Goal: Task Accomplishment & Management: Manage account settings

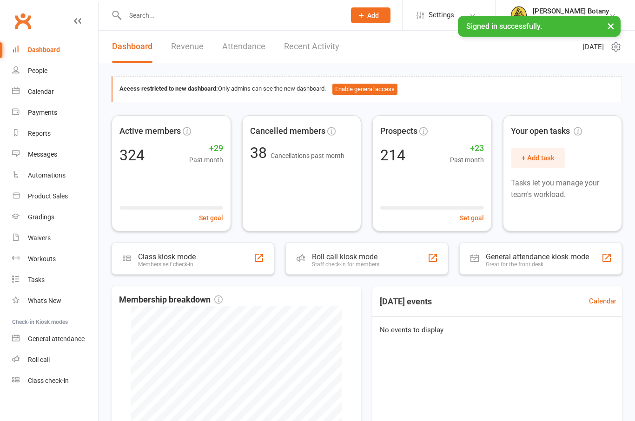
click at [239, 27] on div at bounding box center [225, 15] width 227 height 30
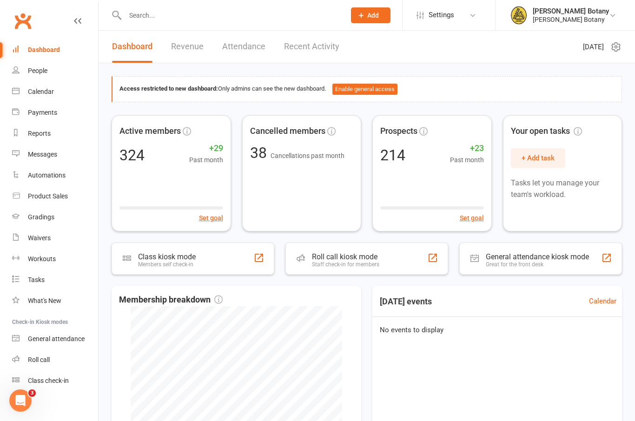
click at [242, 15] on input "text" at bounding box center [230, 15] width 217 height 13
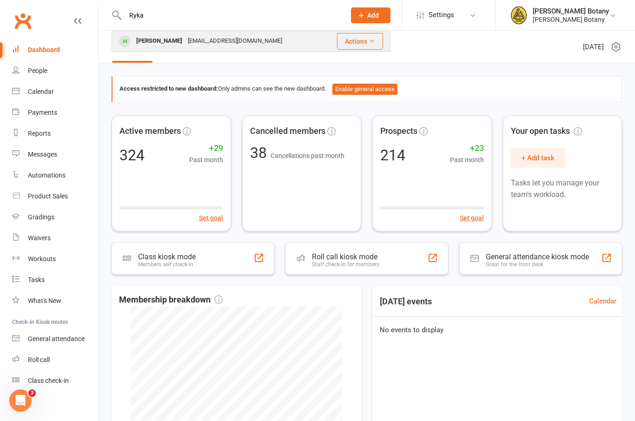
type input "Ryka"
click at [217, 43] on div "[EMAIL_ADDRESS][DOMAIN_NAME]" at bounding box center [235, 40] width 100 height 13
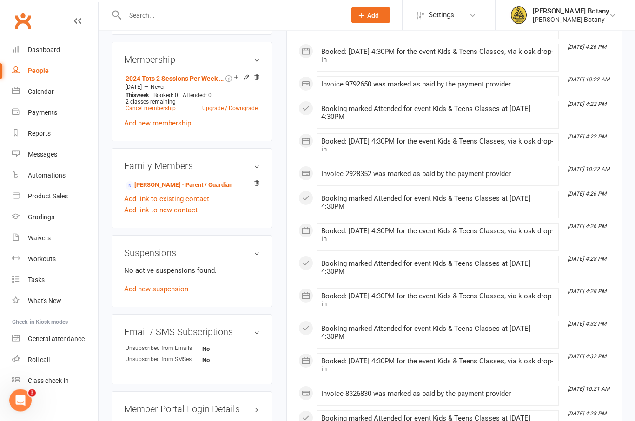
scroll to position [385, 0]
click at [175, 285] on link "Add new suspension" at bounding box center [156, 289] width 64 height 8
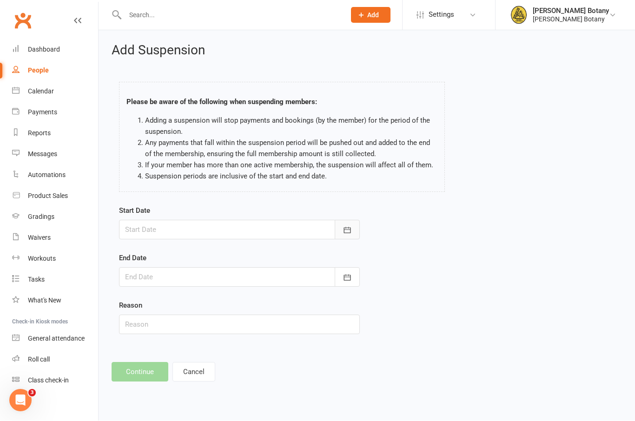
click at [346, 231] on icon "button" at bounding box center [347, 230] width 9 height 9
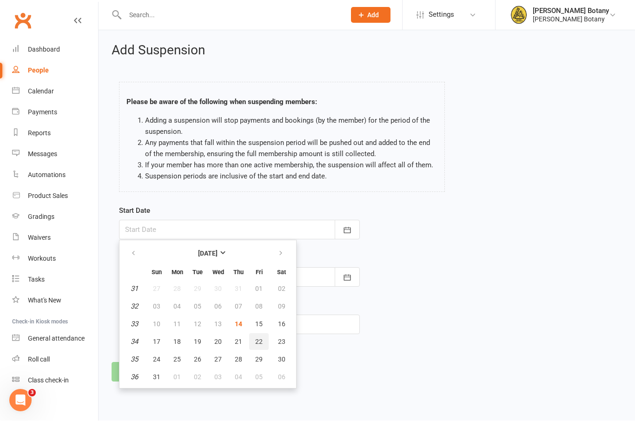
click at [260, 342] on span "22" at bounding box center [258, 342] width 7 height 7
type input "[DATE]"
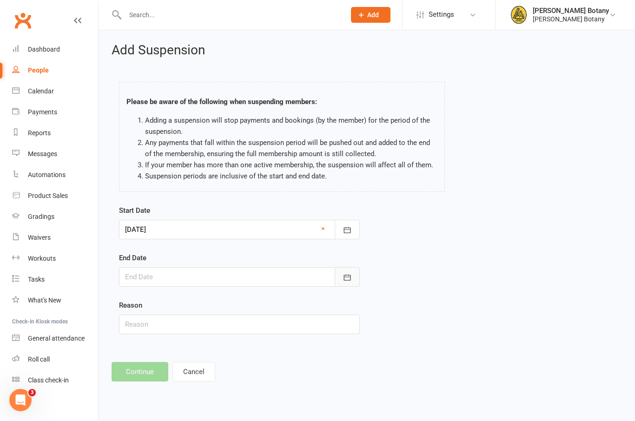
click at [345, 282] on icon "button" at bounding box center [347, 277] width 9 height 9
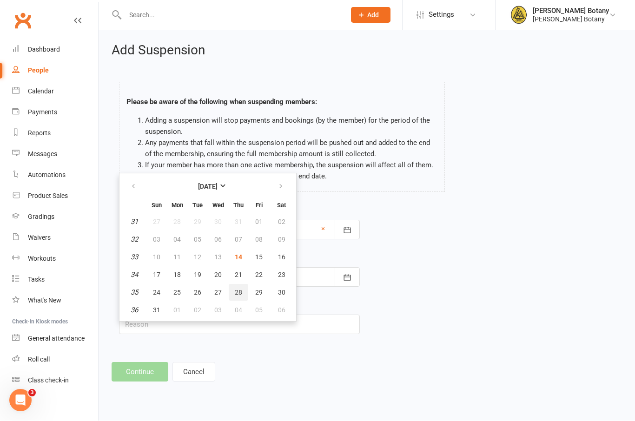
click at [240, 291] on span "28" at bounding box center [238, 292] width 7 height 7
type input "[DATE]"
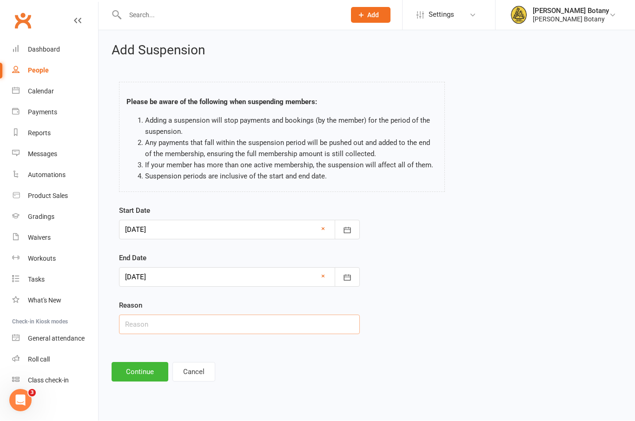
click at [230, 329] on input "text" at bounding box center [239, 325] width 241 height 20
type input "Away"
click at [133, 375] on button "Continue" at bounding box center [140, 373] width 57 height 20
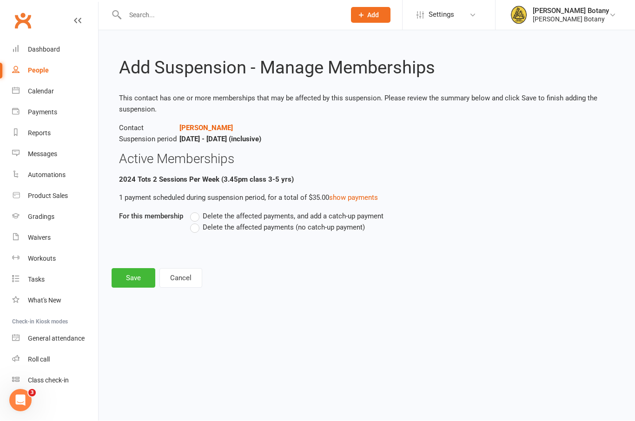
click at [272, 231] on label "Delete the affected payments (no catch-up payment)" at bounding box center [277, 227] width 175 height 11
click at [196, 222] on input "Delete the affected payments (no catch-up payment)" at bounding box center [193, 222] width 6 height 0
click at [140, 276] on button "Save" at bounding box center [134, 279] width 44 height 20
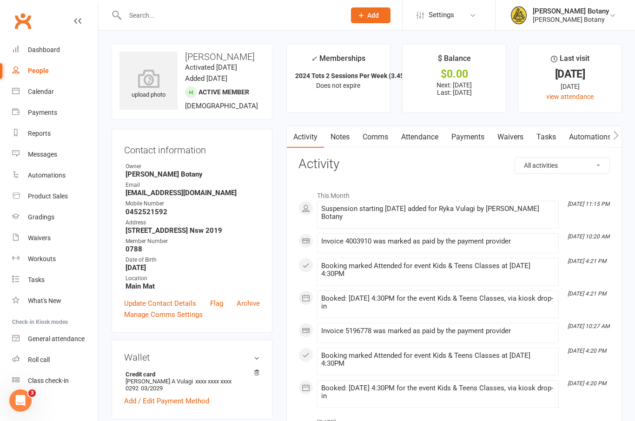
click at [474, 135] on link "Payments" at bounding box center [468, 136] width 46 height 21
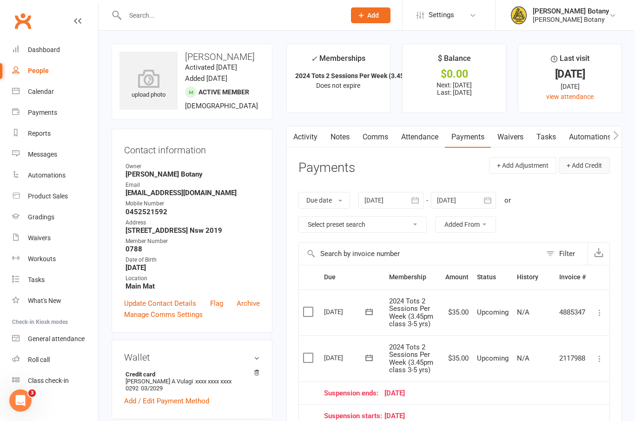
click at [597, 166] on button "+ Add Credit" at bounding box center [584, 165] width 51 height 17
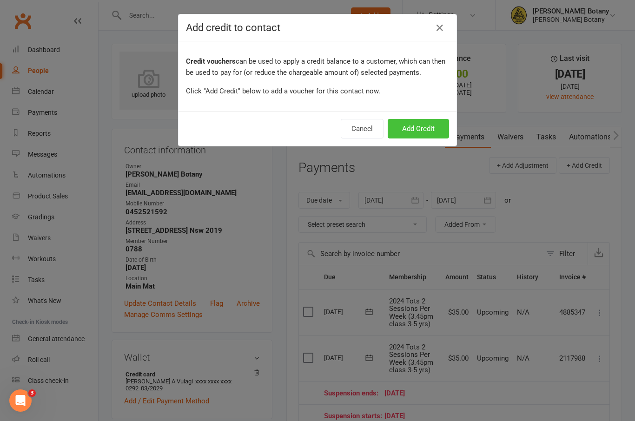
click at [434, 133] on button "Add Credit" at bounding box center [418, 129] width 61 height 20
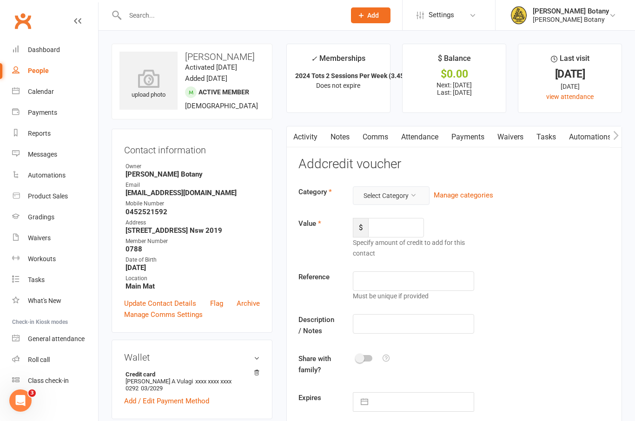
click at [413, 199] on button "Select Category" at bounding box center [391, 195] width 77 height 19
click at [412, 215] on link "Active Kids Vouchers" at bounding box center [384, 216] width 92 height 19
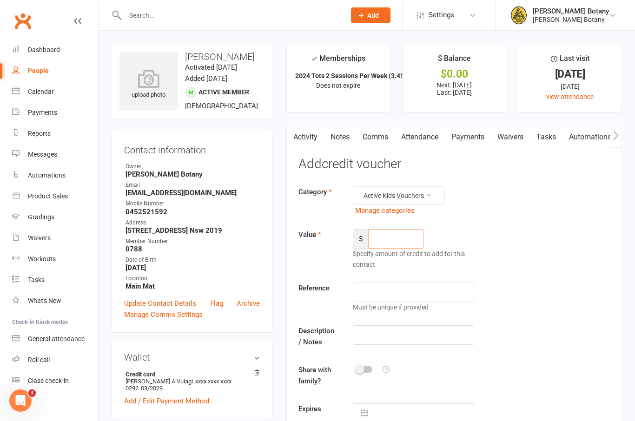
click at [414, 238] on input "number" at bounding box center [396, 239] width 56 height 20
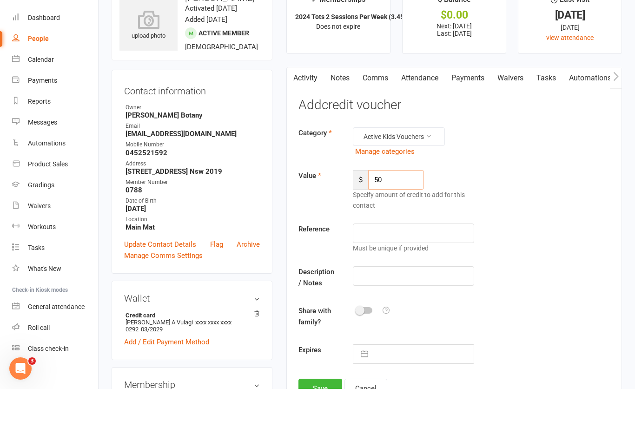
scroll to position [53, 0]
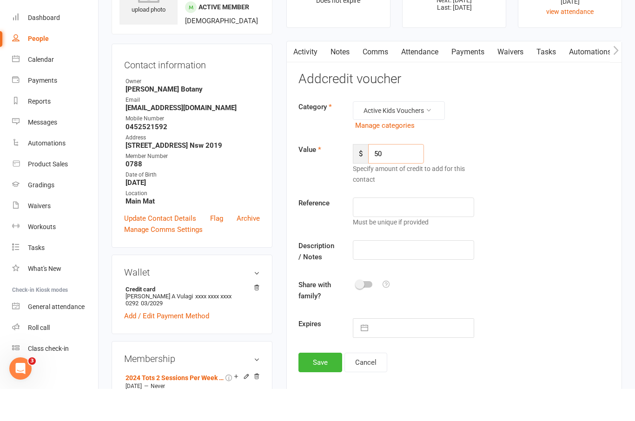
type input "50"
click at [442, 273] on input "text" at bounding box center [414, 283] width 122 height 20
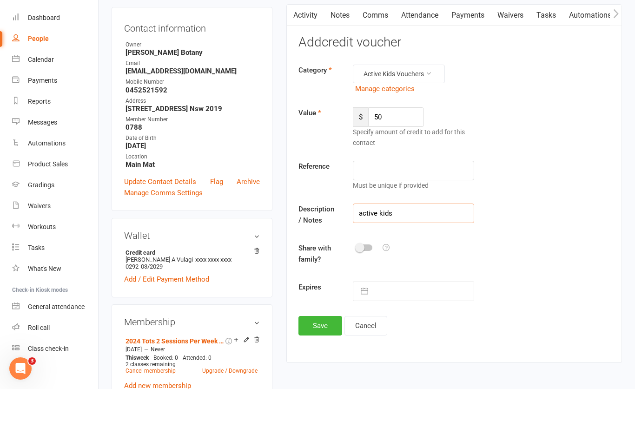
scroll to position [99, 0]
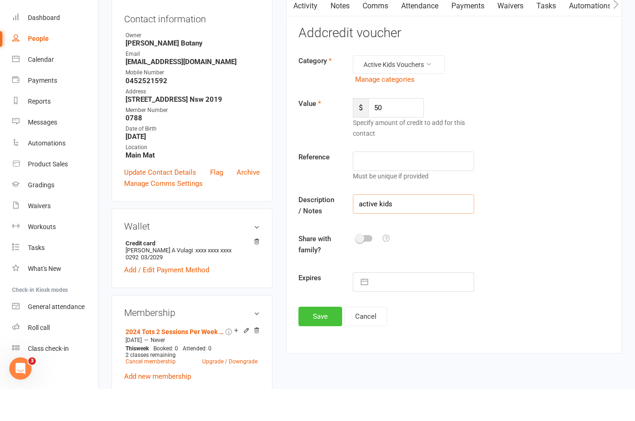
type input "active kids"
click at [329, 339] on button "Save" at bounding box center [321, 349] width 44 height 20
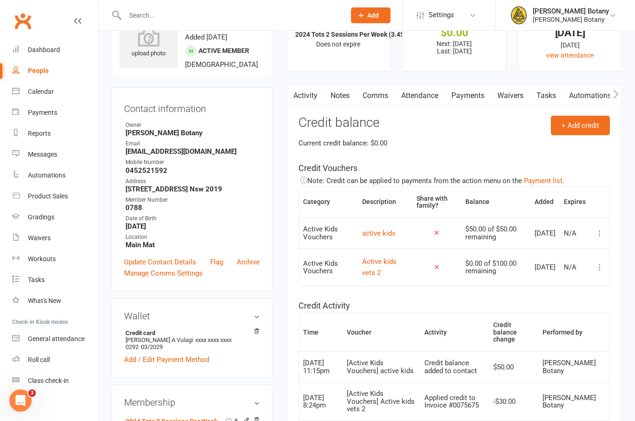
scroll to position [0, 0]
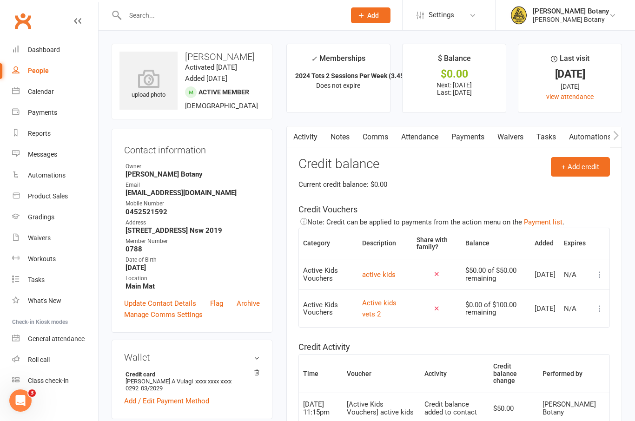
click at [478, 138] on link "Payments" at bounding box center [468, 136] width 46 height 21
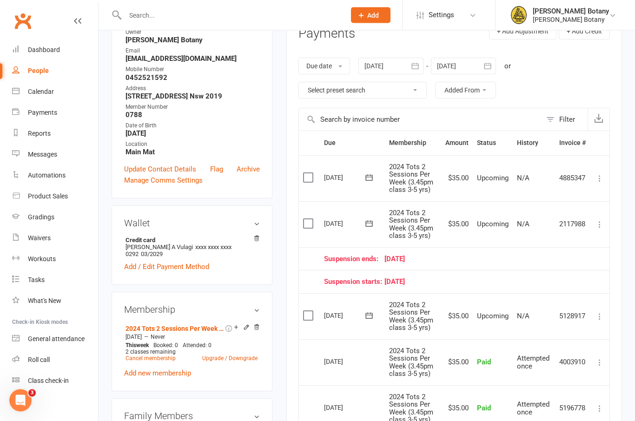
click at [604, 313] on icon at bounding box center [599, 316] width 9 height 9
click at [534, 419] on link "Apply credit" at bounding box center [550, 428] width 110 height 19
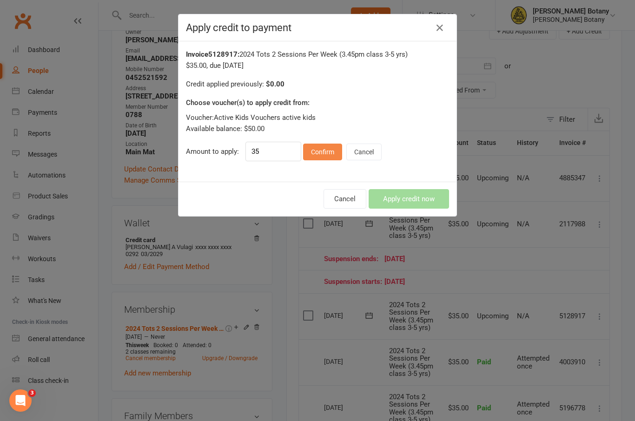
click at [324, 159] on button "Confirm" at bounding box center [322, 152] width 39 height 17
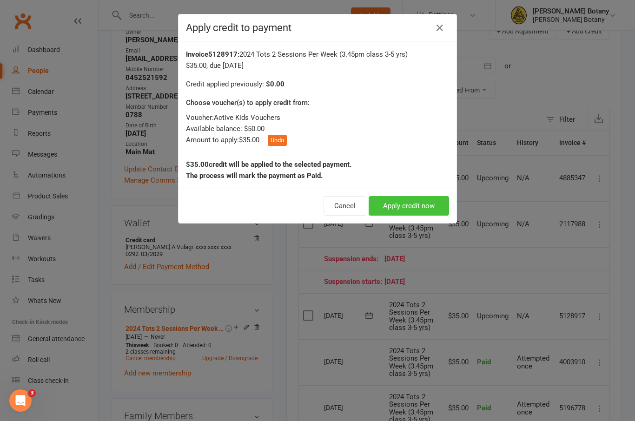
click at [418, 212] on button "Apply credit now" at bounding box center [409, 206] width 80 height 20
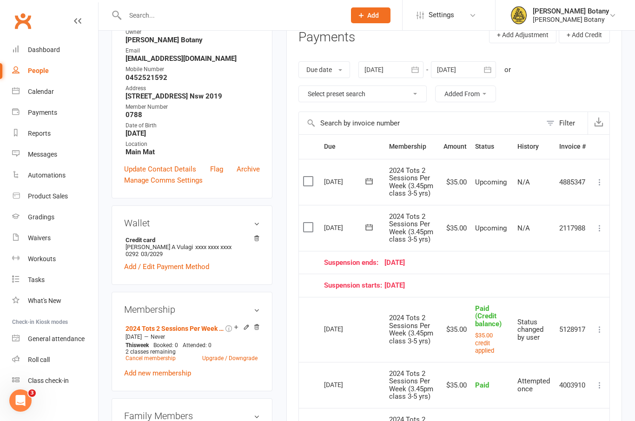
click at [604, 228] on icon at bounding box center [599, 228] width 9 height 9
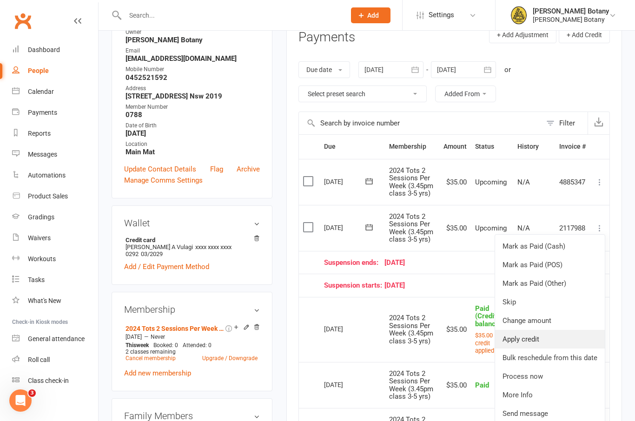
click at [541, 338] on link "Apply credit" at bounding box center [550, 339] width 110 height 19
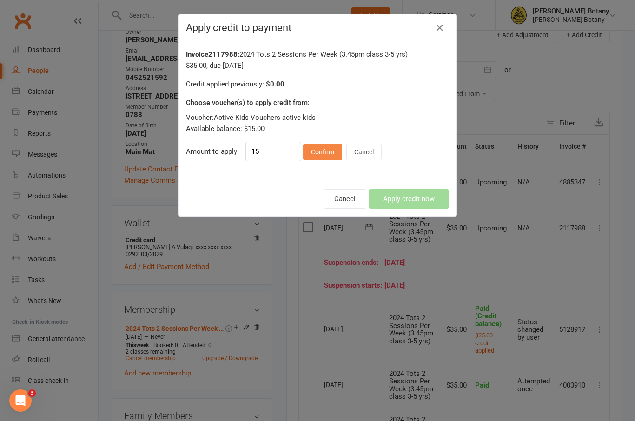
click at [326, 150] on button "Confirm" at bounding box center [322, 152] width 39 height 17
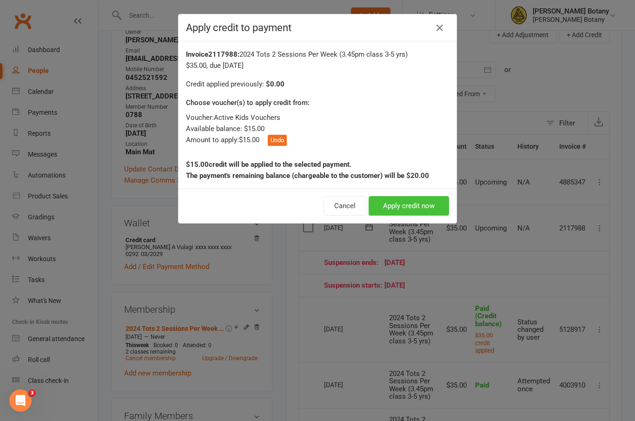
click at [411, 201] on button "Apply credit now" at bounding box center [409, 206] width 80 height 20
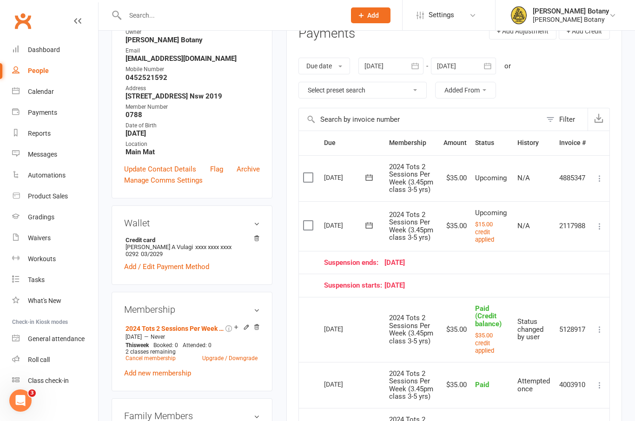
scroll to position [0, 0]
